Goal: Task Accomplishment & Management: Complete application form

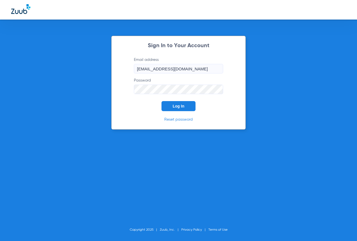
click at [171, 108] on button "Log In" at bounding box center [179, 106] width 34 height 10
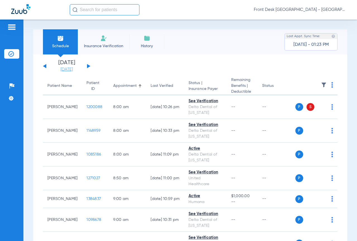
click at [69, 70] on link "[DATE]" at bounding box center [66, 70] width 33 height 6
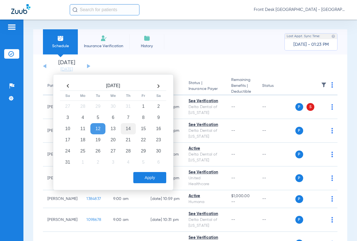
click at [128, 129] on td "14" at bounding box center [128, 128] width 15 height 11
click at [150, 181] on button "Apply" at bounding box center [149, 177] width 33 height 11
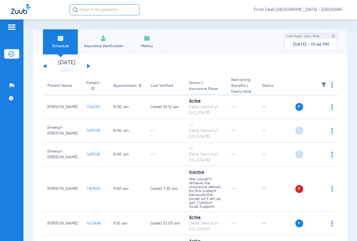
click at [87, 65] on div "[DATE] [DATE] [DATE] [DATE] [DATE] [DATE] [DATE] [DATE] [DATE] [DATE] [DATE] [D…" at bounding box center [66, 66] width 47 height 12
click at [88, 65] on button at bounding box center [88, 66] width 3 height 4
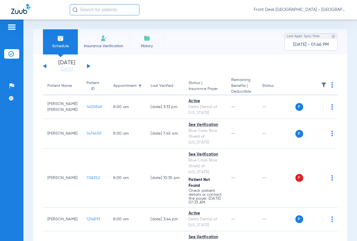
click at [321, 84] on img at bounding box center [324, 85] width 6 height 6
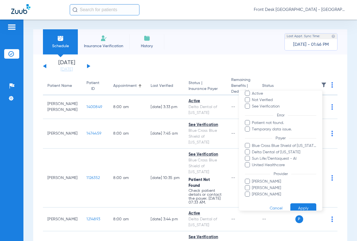
scroll to position [32, 0]
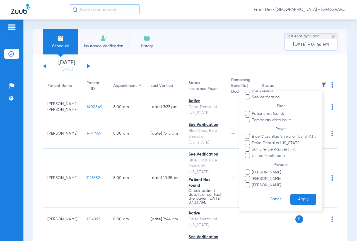
click at [265, 172] on span "[PERSON_NAME]" at bounding box center [284, 172] width 65 height 6
click at [253, 176] on input "[PERSON_NAME]" at bounding box center [253, 176] width 0 height 0
click at [265, 177] on span "[PERSON_NAME]" at bounding box center [284, 179] width 65 height 6
click at [253, 182] on input "[PERSON_NAME]" at bounding box center [253, 182] width 0 height 0
click at [298, 197] on button "Apply" at bounding box center [304, 199] width 26 height 11
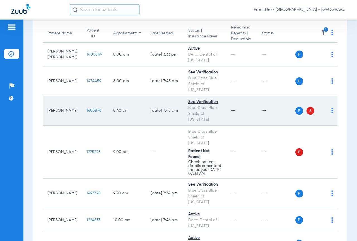
scroll to position [56, 0]
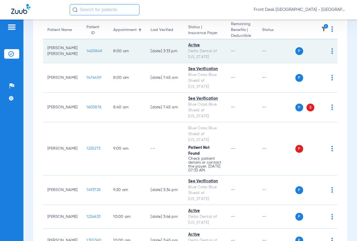
click at [87, 51] on span "1400849" at bounding box center [95, 51] width 16 height 4
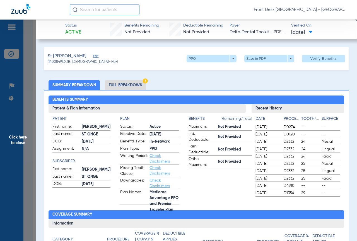
click at [11, 154] on span "Click here to close" at bounding box center [18, 140] width 36 height 241
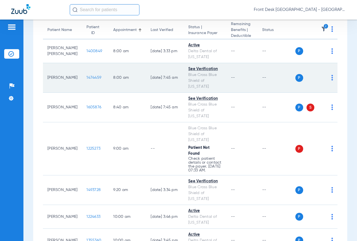
click at [87, 78] on span "1474459" at bounding box center [94, 78] width 15 height 4
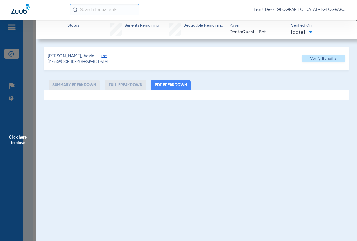
click at [12, 128] on span "Click here to close" at bounding box center [18, 140] width 36 height 241
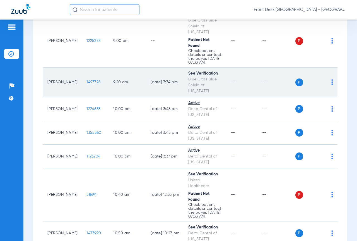
scroll to position [167, 0]
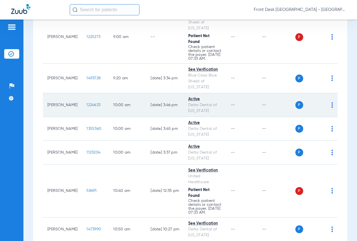
click at [87, 107] on span "1224633" at bounding box center [94, 105] width 14 height 4
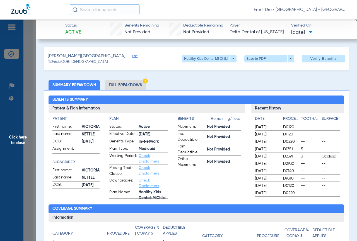
drag, startPoint x: 15, startPoint y: 122, endPoint x: 51, endPoint y: 127, distance: 36.3
click at [15, 122] on span "Click here to close" at bounding box center [18, 140] width 36 height 241
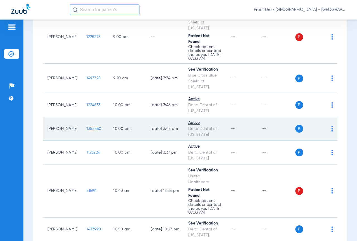
click at [87, 131] on span "1355360" at bounding box center [94, 129] width 15 height 4
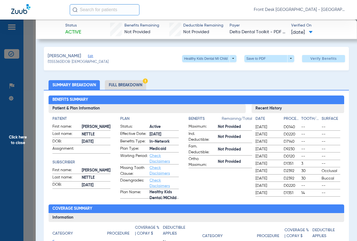
click at [1, 147] on span "Click here to close" at bounding box center [18, 140] width 36 height 241
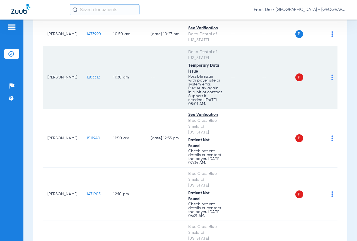
scroll to position [363, 0]
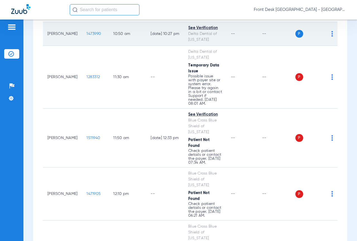
click at [87, 36] on span "1473990" at bounding box center [94, 34] width 15 height 4
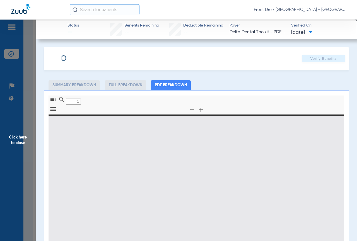
type input "0"
select select "page-width"
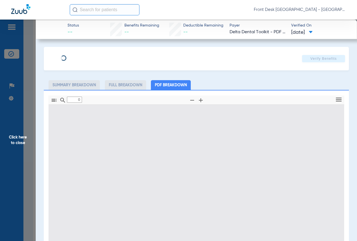
type input "1"
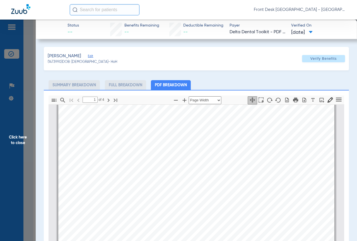
scroll to position [3, 0]
click at [16, 147] on span "Click here to close" at bounding box center [18, 140] width 36 height 241
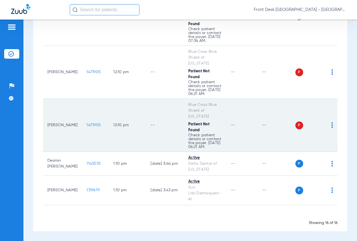
scroll to position [508, 0]
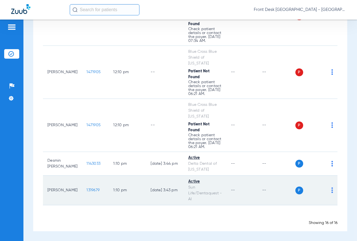
click at [87, 191] on span "1319679" at bounding box center [93, 190] width 13 height 4
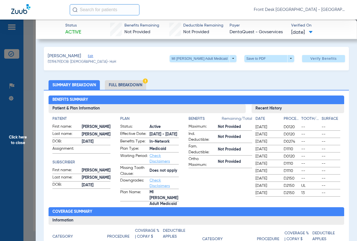
click at [18, 167] on span "Click here to close" at bounding box center [18, 140] width 36 height 241
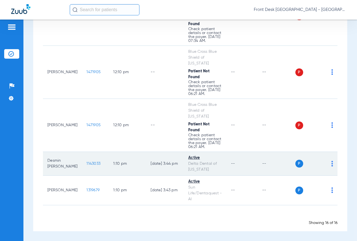
click at [87, 163] on span "1143033" at bounding box center [94, 164] width 14 height 4
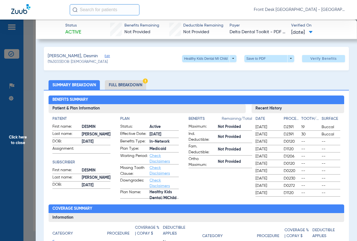
click at [10, 146] on span "Click here to close" at bounding box center [18, 140] width 36 height 241
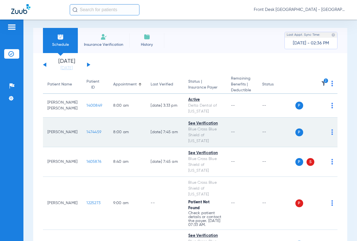
scroll to position [0, 0]
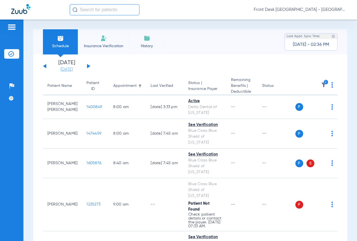
click at [64, 70] on link "[DATE]" at bounding box center [66, 70] width 33 height 6
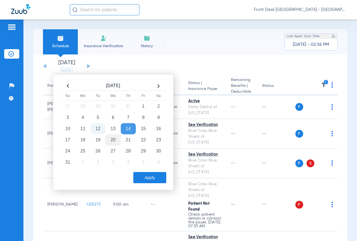
click at [95, 129] on td "12" at bounding box center [97, 128] width 15 height 11
click at [148, 177] on button "Apply" at bounding box center [149, 177] width 33 height 11
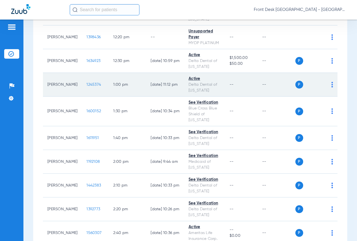
scroll to position [376, 0]
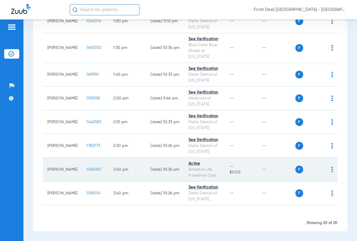
click at [87, 169] on span "1560307" at bounding box center [94, 169] width 15 height 4
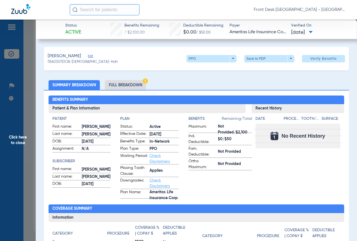
click at [11, 136] on span "Click here to close" at bounding box center [18, 140] width 36 height 241
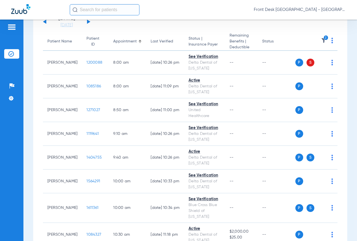
scroll to position [0, 0]
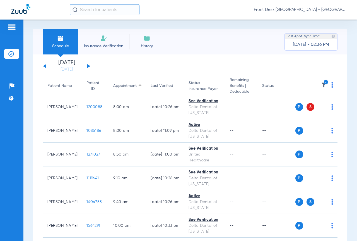
click at [102, 43] on span "Insurance Verification" at bounding box center [103, 46] width 43 height 6
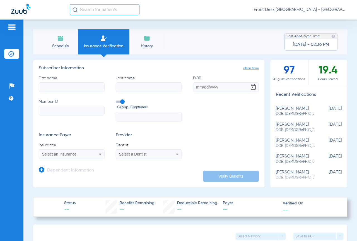
click at [70, 89] on input "First name" at bounding box center [72, 86] width 66 height 9
type input "j"
type input "jairod"
type input "[PERSON_NAME]"
type input "[DATE]"
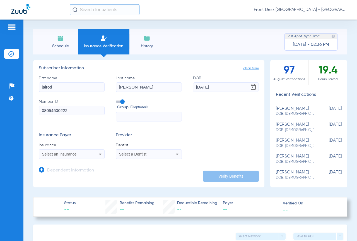
type input "08054500222"
click at [134, 118] on input "text" at bounding box center [149, 116] width 66 height 9
type input "11649"
click at [54, 155] on span "Select an Insurance" at bounding box center [59, 154] width 35 height 4
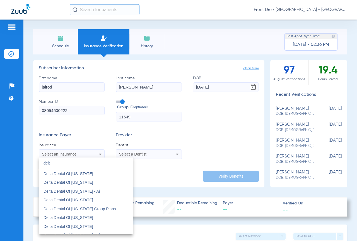
scroll to position [223, 0]
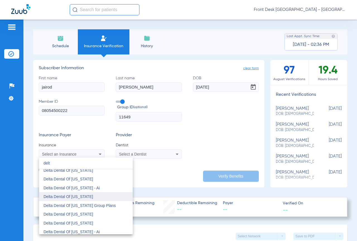
type input "delt"
click at [58, 198] on span "Delta Dental Of [US_STATE]" at bounding box center [69, 196] width 50 height 4
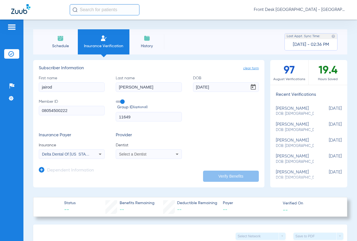
click at [130, 155] on span "Select a Dentist" at bounding box center [132, 154] width 27 height 4
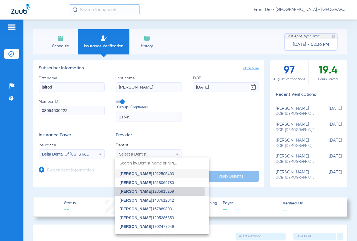
click at [128, 192] on span "[PERSON_NAME]" at bounding box center [136, 191] width 33 height 4
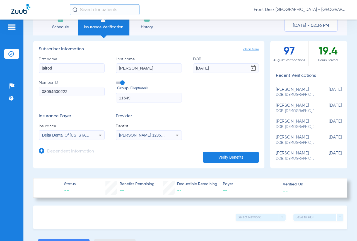
scroll to position [28, 0]
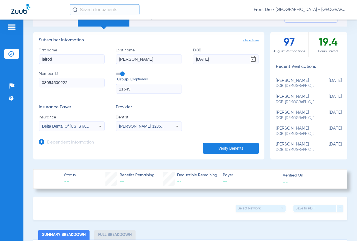
click at [40, 142] on icon at bounding box center [42, 142] width 6 height 6
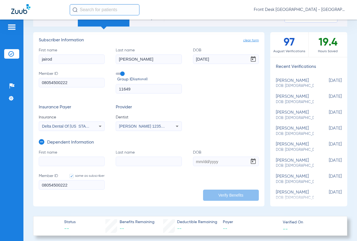
click at [57, 160] on input "First name" at bounding box center [72, 161] width 66 height 9
type input "[PERSON_NAME]"
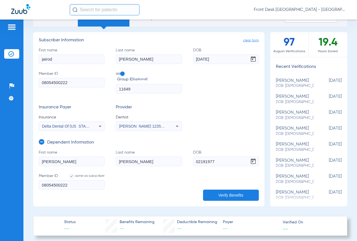
type input "[DATE]"
click at [223, 192] on button "Verify Benefits" at bounding box center [231, 195] width 56 height 11
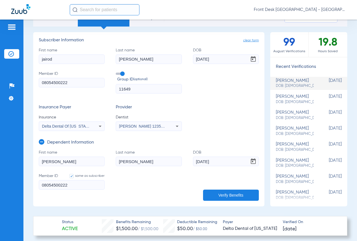
scroll to position [0, 0]
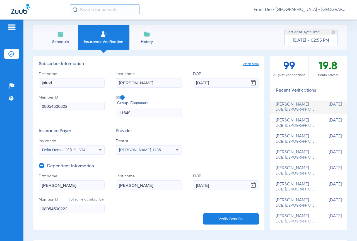
drag, startPoint x: 231, startPoint y: 140, endPoint x: 237, endPoint y: 142, distance: 5.8
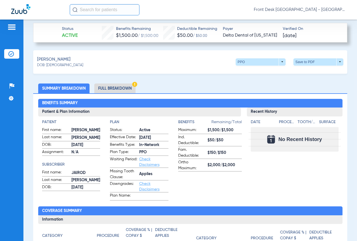
scroll to position [191, 0]
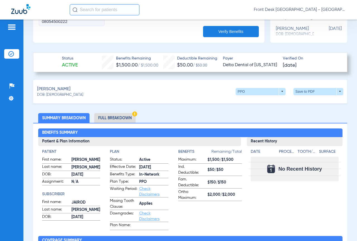
click at [109, 115] on li "Full Breakdown" at bounding box center [114, 118] width 41 height 10
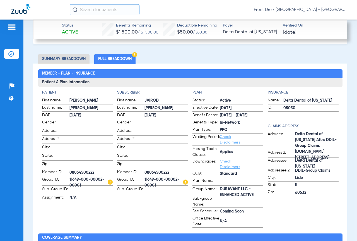
scroll to position [248, 0]
